Goal: Navigation & Orientation: Find specific page/section

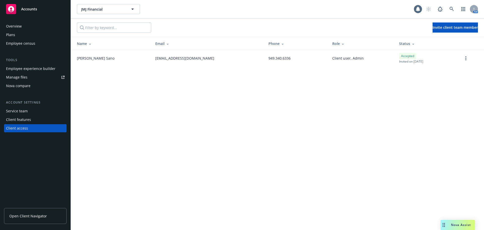
click at [26, 11] on span "Accounts" at bounding box center [29, 9] width 16 height 4
